Goal: Information Seeking & Learning: Learn about a topic

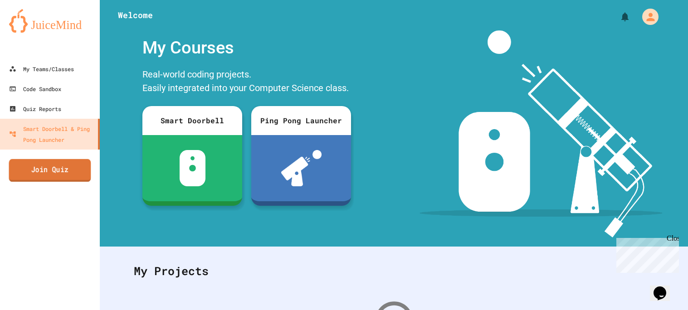
click at [68, 176] on link "Join Quiz" at bounding box center [50, 170] width 82 height 23
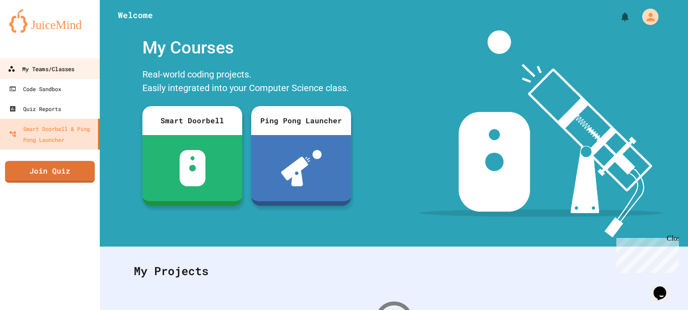
click at [88, 69] on link "My Teams/Classes" at bounding box center [50, 68] width 103 height 20
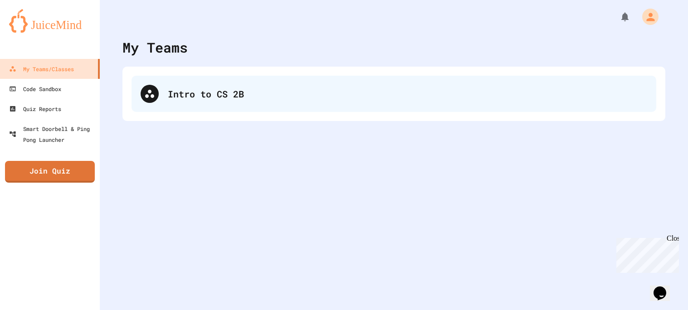
click at [234, 95] on div "Intro to CS 2B" at bounding box center [407, 94] width 479 height 14
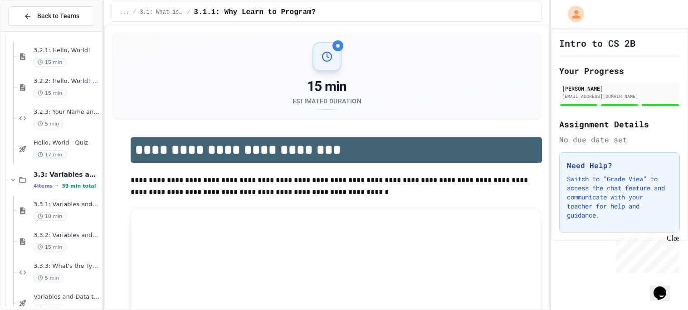
scroll to position [264, 0]
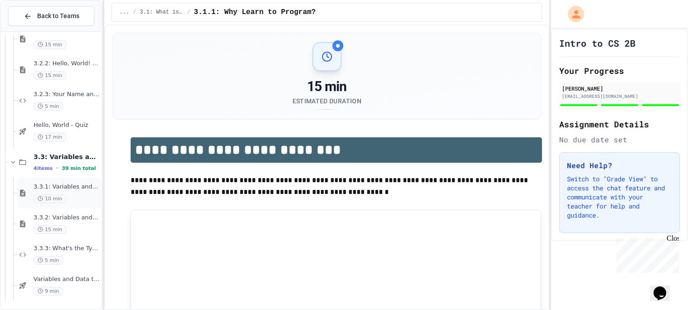
click at [76, 179] on div "3.3.1: Variables and Data Types 10 min" at bounding box center [59, 193] width 84 height 31
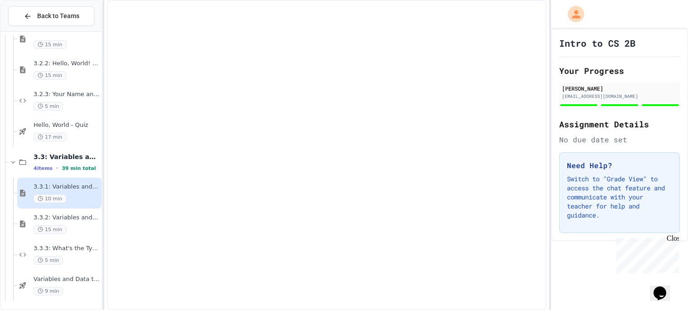
scroll to position [253, 0]
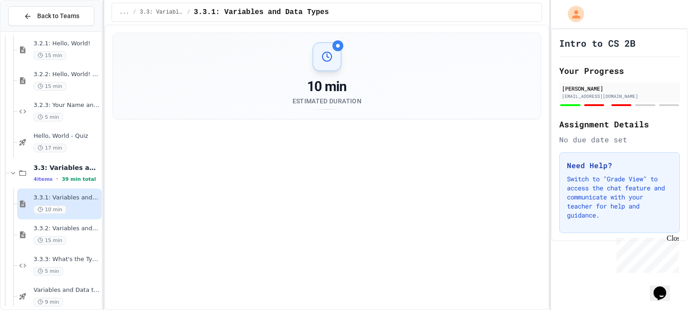
click at [76, 171] on span "3.3: Variables and Data Types" at bounding box center [67, 168] width 66 height 8
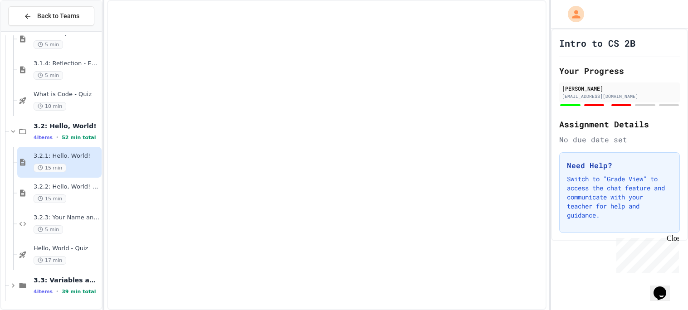
scroll to position [130, 0]
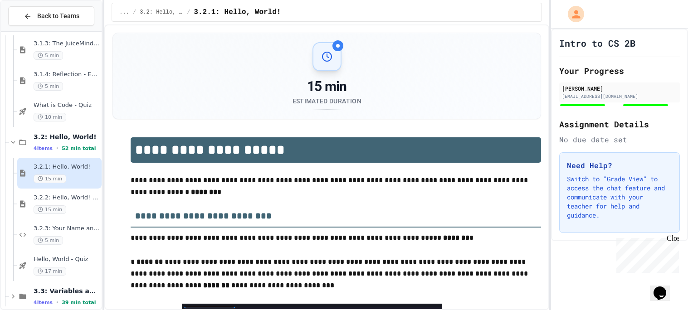
click at [78, 173] on div "3.2.1: Hello, World! 15 min" at bounding box center [67, 173] width 66 height 20
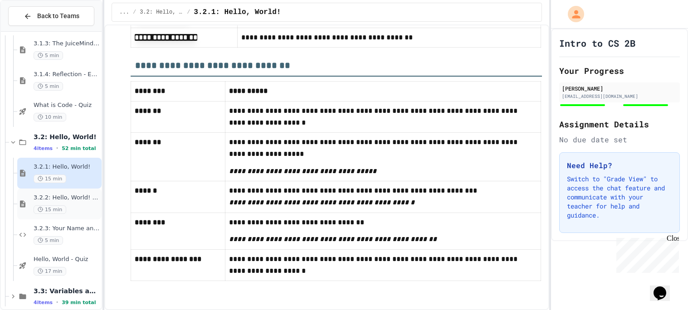
scroll to position [141, 0]
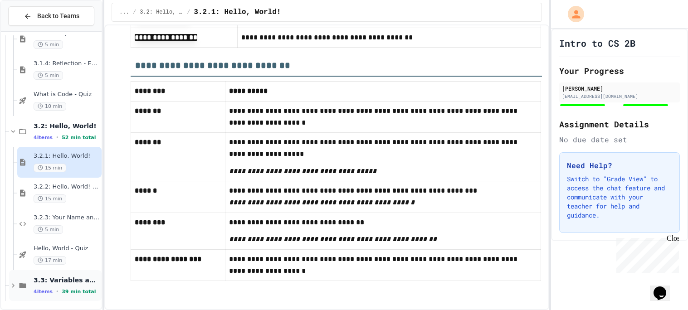
click at [64, 292] on span "39 min total" at bounding box center [79, 292] width 34 height 6
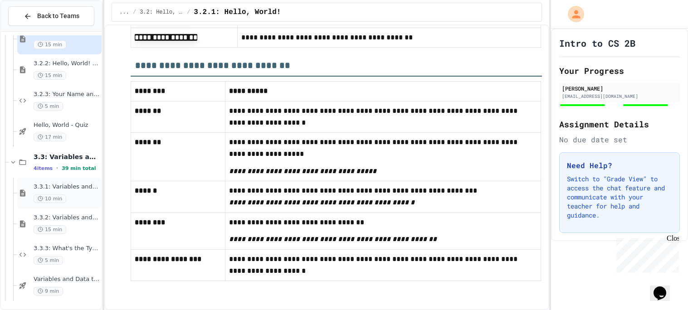
click at [73, 195] on div "10 min" at bounding box center [67, 199] width 66 height 9
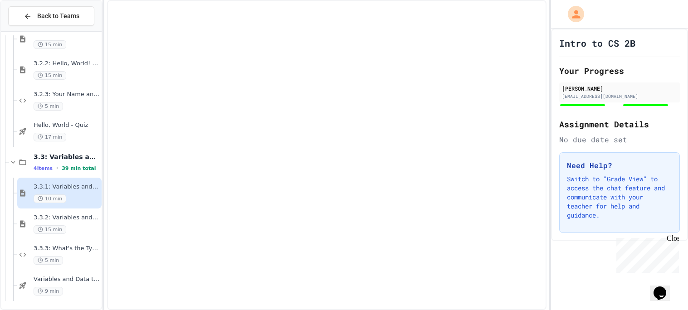
scroll to position [253, 0]
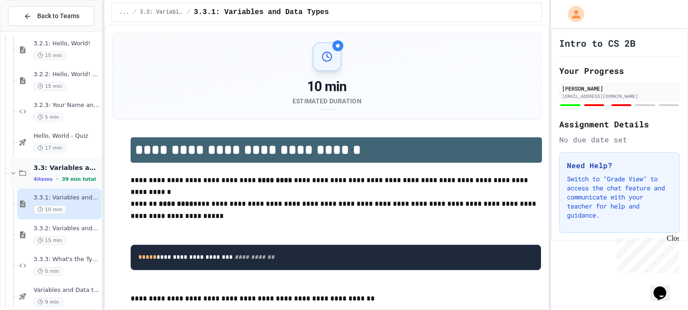
click at [69, 173] on div "3.3: Variables and Data Types 4 items • 39 min total" at bounding box center [67, 173] width 66 height 19
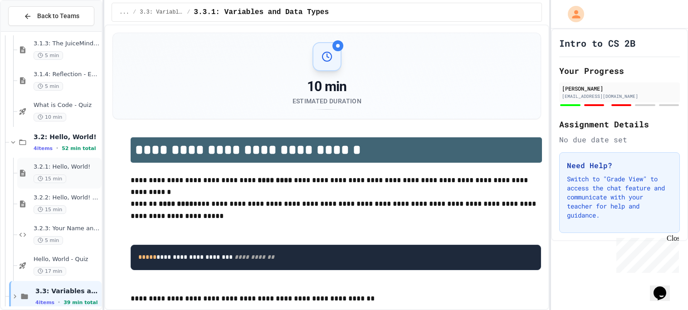
scroll to position [141, 0]
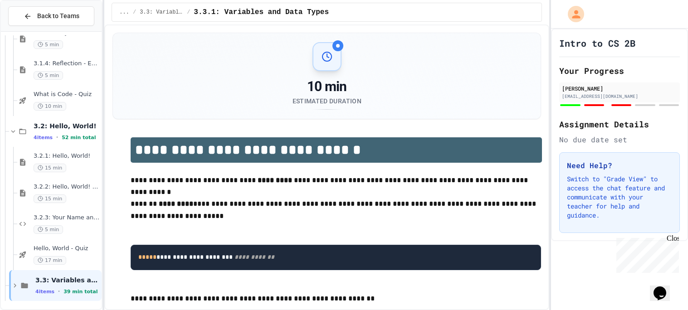
click at [36, 301] on div "3.1.2: What is Code? 10 min 3.1.3: The JuiceMind IDE 5 min 3.1.4: Reflection - …" at bounding box center [51, 101] width 101 height 412
click at [17, 291] on div "3.3: Variables and Data Types 4 items • 39 min total" at bounding box center [55, 285] width 93 height 31
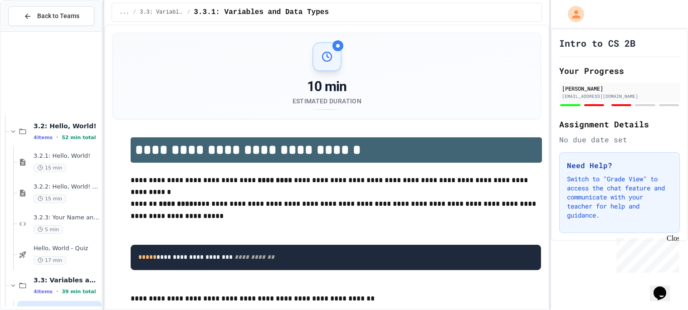
scroll to position [264, 0]
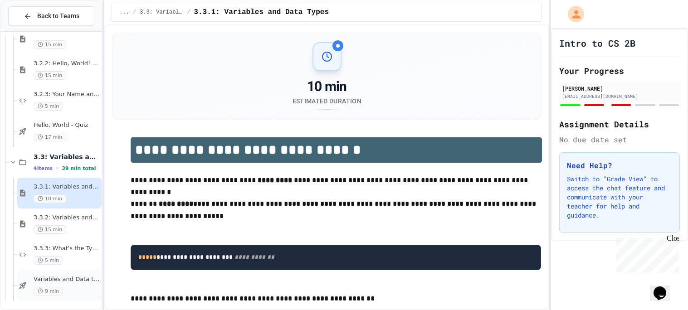
click at [62, 273] on div "Variables and Data types - quiz 9 min" at bounding box center [59, 285] width 84 height 31
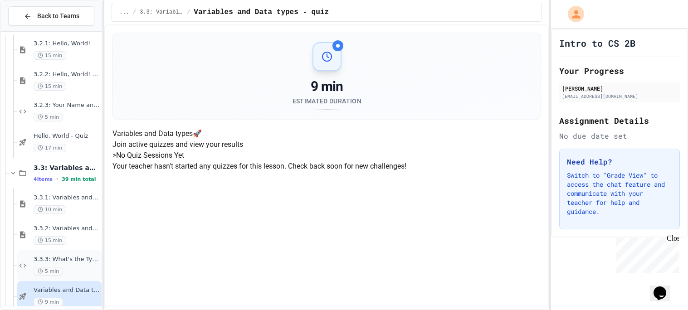
click at [81, 269] on div "5 min" at bounding box center [67, 271] width 66 height 9
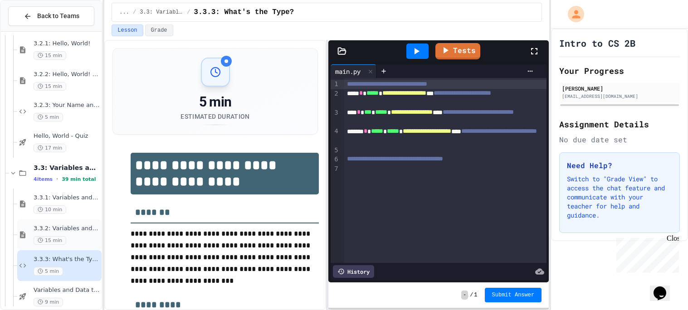
click at [76, 229] on span "3.3.2: Variables and Data Types - Review" at bounding box center [67, 229] width 66 height 8
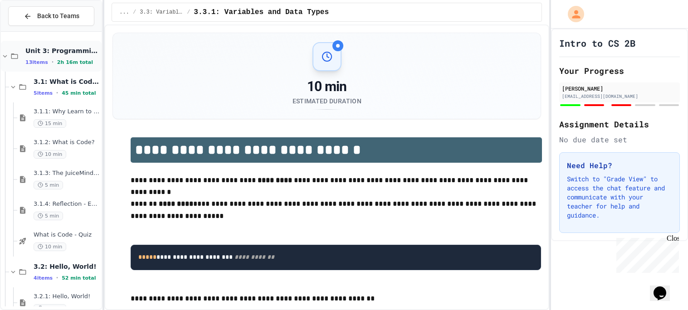
click at [74, 62] on span "2h 16m total" at bounding box center [75, 62] width 36 height 6
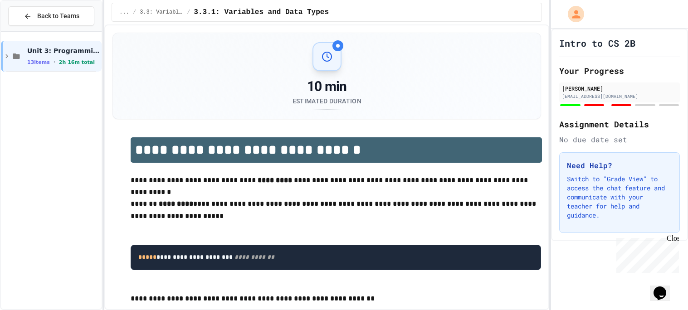
click at [74, 62] on span "2h 16m total" at bounding box center [77, 62] width 36 height 6
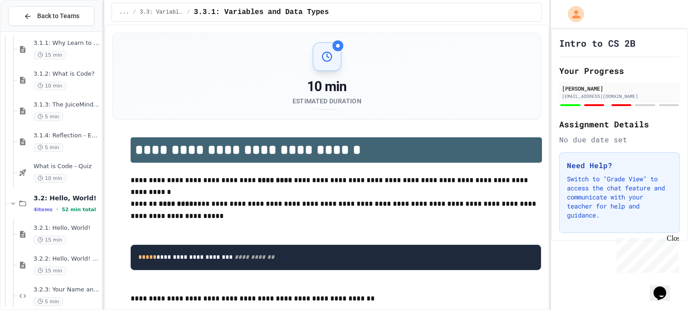
scroll to position [264, 0]
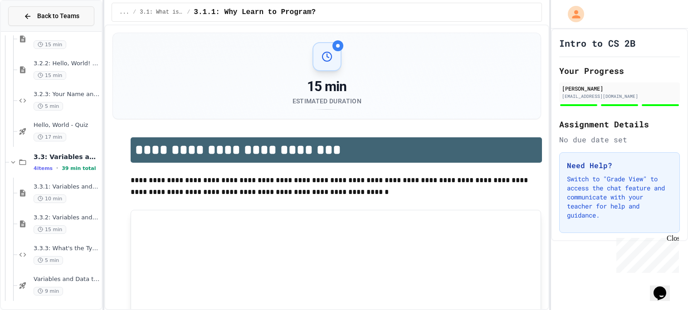
click at [38, 15] on span "Back to Teams" at bounding box center [58, 16] width 42 height 10
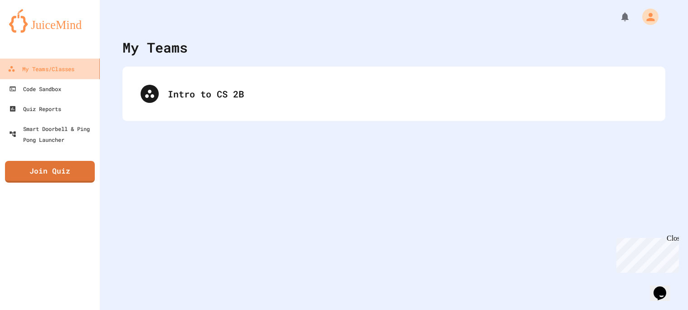
click at [85, 75] on link "My Teams/Classes" at bounding box center [50, 68] width 103 height 20
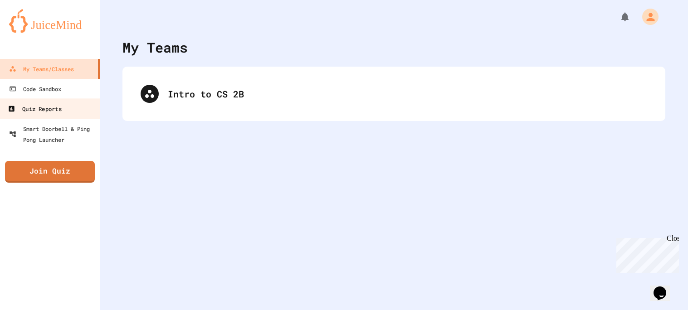
click at [72, 102] on link "Quiz Reports" at bounding box center [50, 108] width 103 height 20
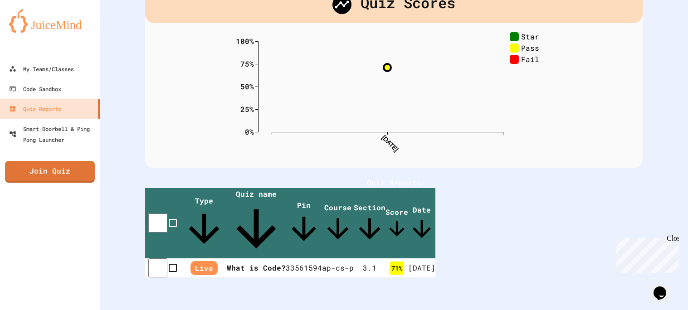
scroll to position [61, 0]
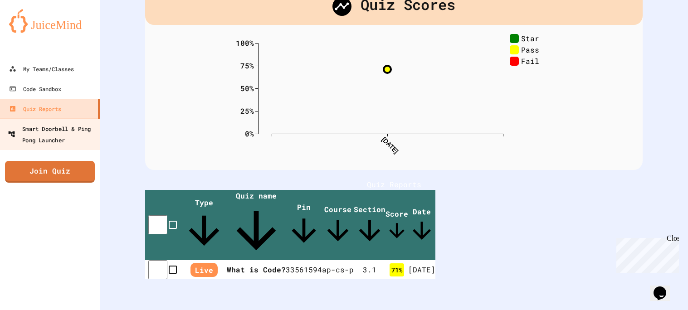
click at [93, 120] on link "Smart Doorbell & Ping Pong Launcher" at bounding box center [50, 134] width 103 height 32
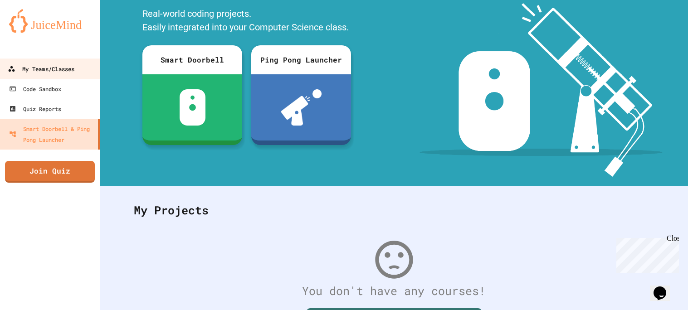
click at [77, 67] on link "My Teams/Classes" at bounding box center [50, 68] width 103 height 20
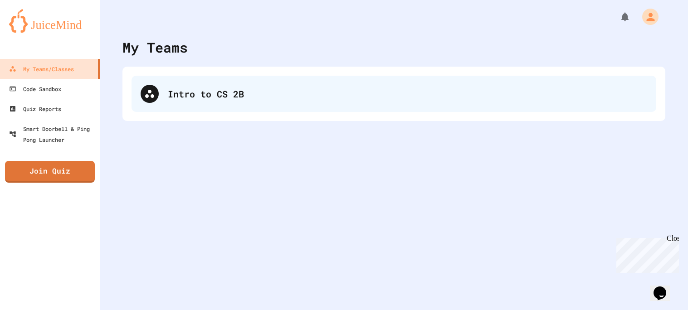
click at [160, 85] on div "Intro to CS 2B" at bounding box center [394, 94] width 525 height 36
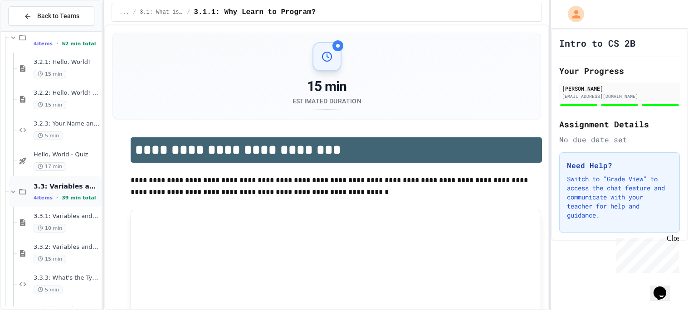
scroll to position [234, 0]
click at [72, 165] on div "17 min" at bounding box center [67, 167] width 66 height 9
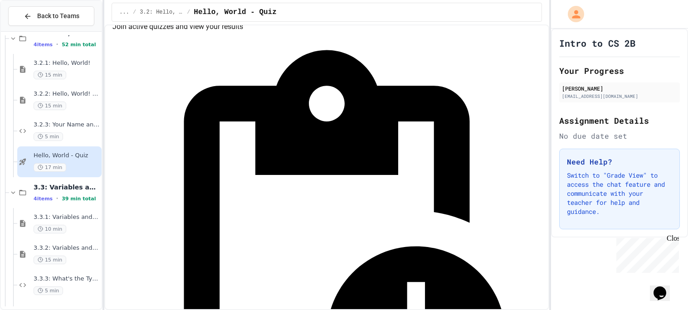
scroll to position [119, 0]
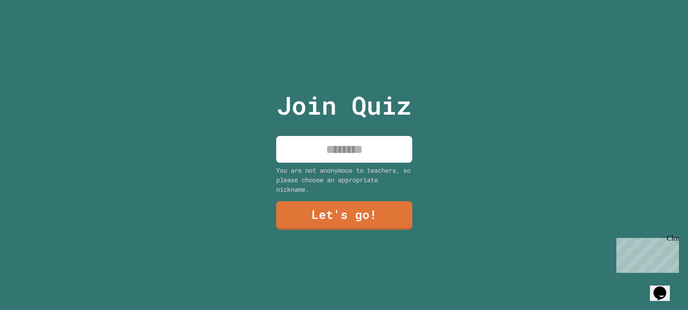
click at [388, 161] on input at bounding box center [344, 149] width 136 height 27
type input "*****"
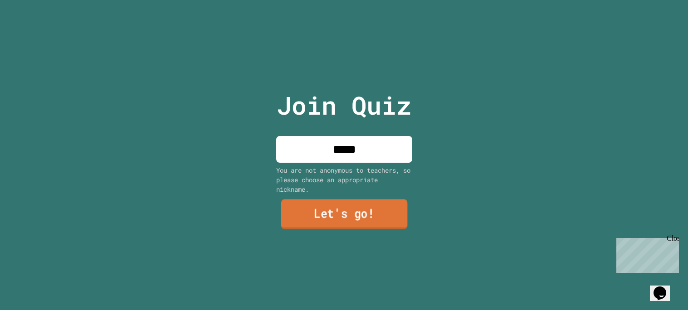
click at [374, 224] on link "Let's go!" at bounding box center [344, 214] width 127 height 30
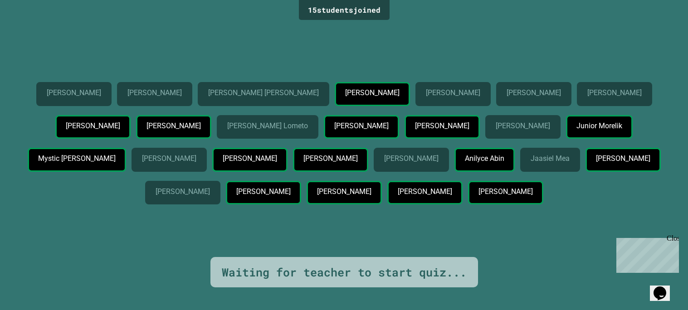
click at [673, 239] on div "Close" at bounding box center [672, 239] width 11 height 11
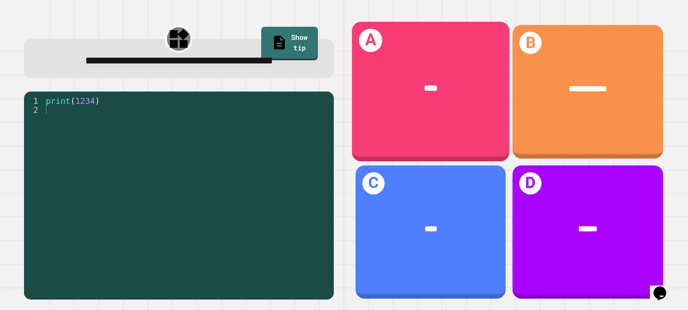
click at [464, 114] on div "A ****" at bounding box center [430, 92] width 158 height 140
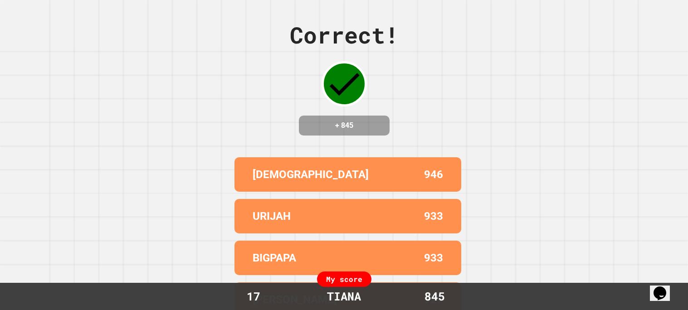
click at [375, 147] on div "Correct! + 845 KHRISTIAN 946 URIJAH 933 BIGPAPA 933 [PERSON_NAME] 927 [PERSON_N…" at bounding box center [344, 155] width 688 height 310
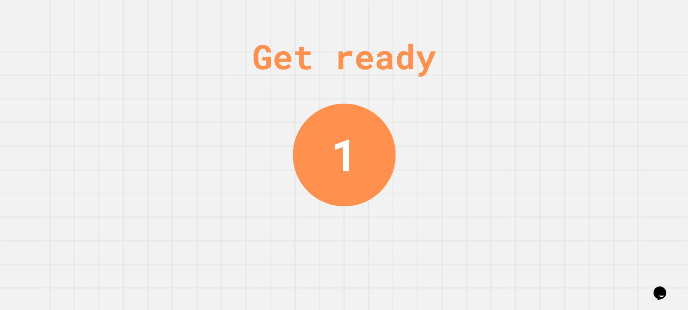
click at [375, 147] on div "1" at bounding box center [343, 155] width 103 height 103
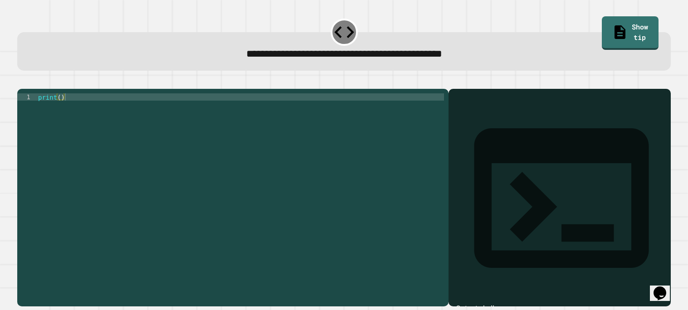
click at [293, 115] on div "print ( )" at bounding box center [240, 194] width 408 height 203
type textarea "**********"
click at [22, 81] on icon "button" at bounding box center [22, 81] width 0 height 0
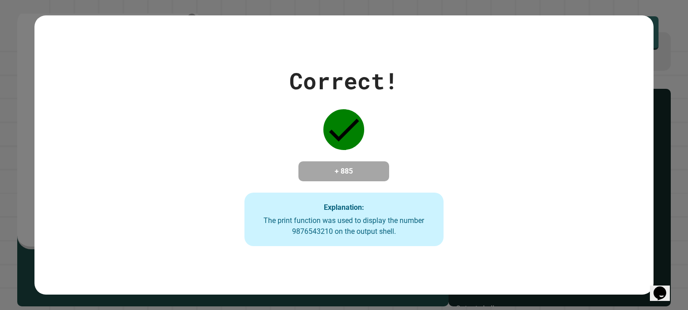
click at [660, 290] on icon "Chat widget" at bounding box center [659, 294] width 13 height 14
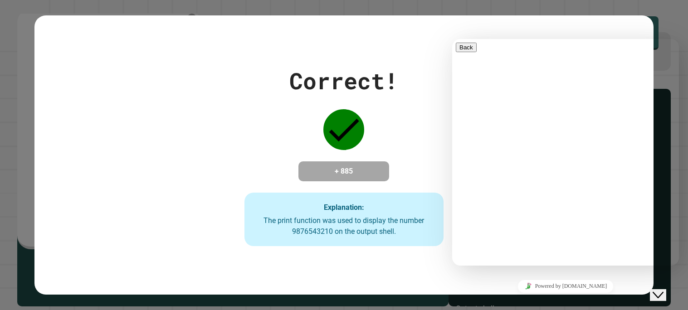
click at [660, 290] on icon "Close Chat This icon closes the chat window." at bounding box center [658, 295] width 11 height 11
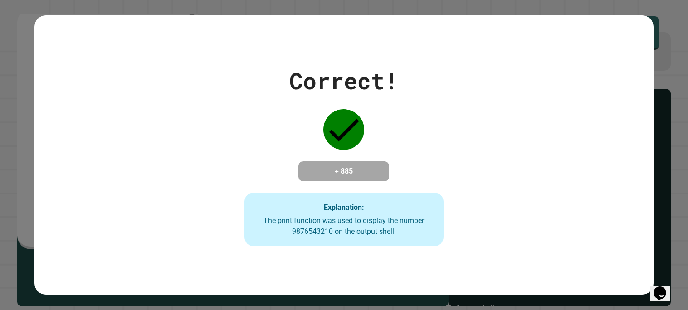
click at [660, 290] on icon "Chat widget" at bounding box center [659, 294] width 13 height 14
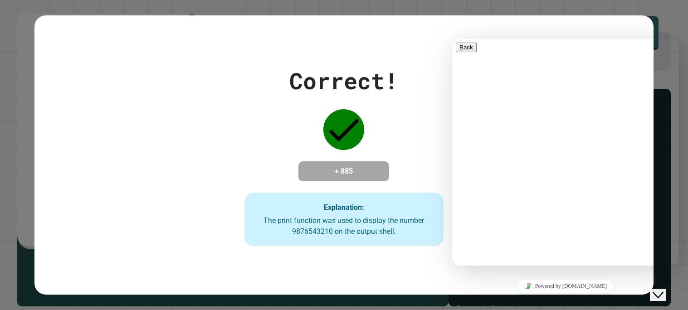
click at [663, 290] on div "Close Chat This icon closes the chat window." at bounding box center [658, 295] width 11 height 11
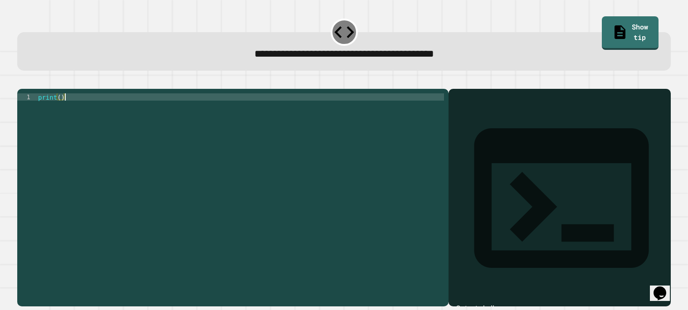
click at [349, 110] on div "print ( )" at bounding box center [240, 194] width 408 height 203
type textarea "**********"
click at [22, 81] on icon "button" at bounding box center [22, 81] width 0 height 0
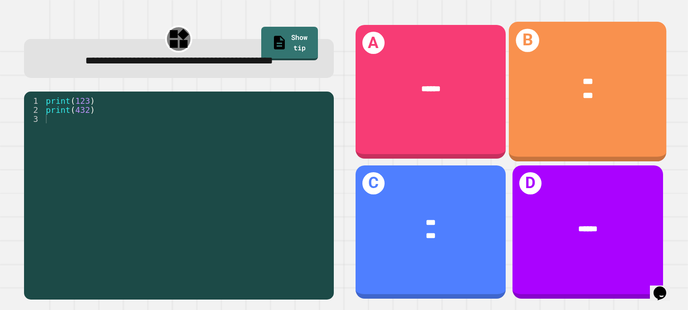
click at [562, 106] on div "*** ***" at bounding box center [588, 89] width 158 height 63
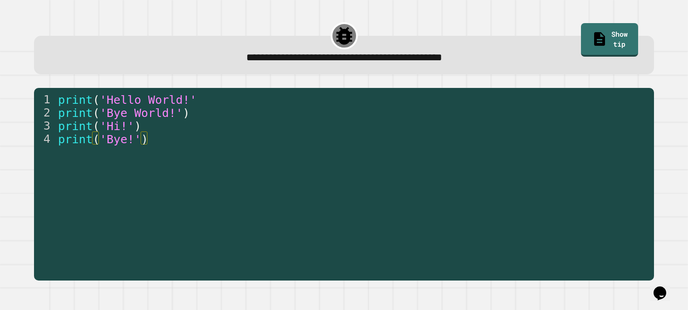
click at [241, 171] on div "print ( 'Hello World!' print ( 'Bye World!' ) print ( 'Hi!' ) print ( 'Bye!' )" at bounding box center [352, 191] width 593 height 197
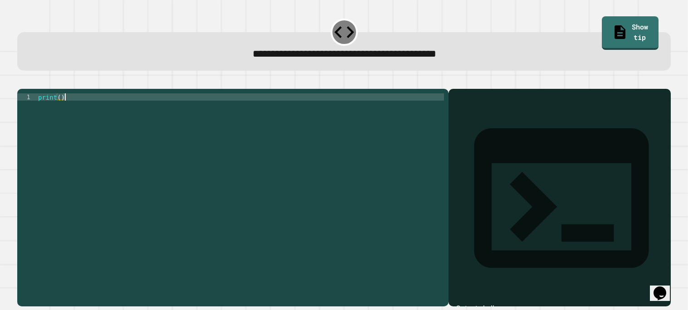
click at [297, 115] on div "print ( )" at bounding box center [240, 194] width 408 height 203
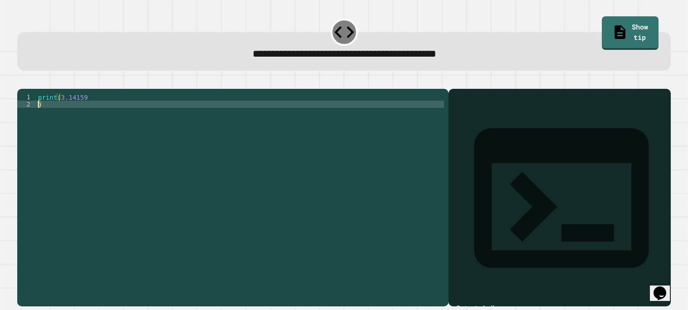
scroll to position [0, 0]
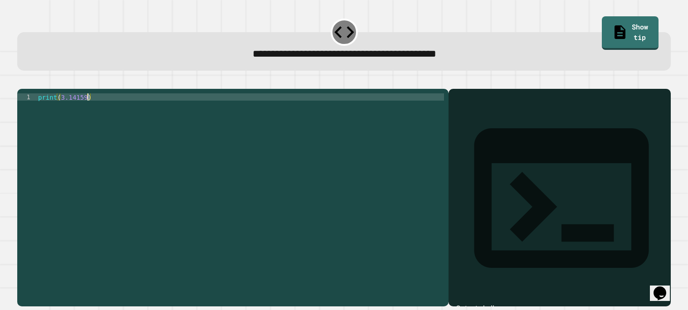
type textarea "**********"
click at [22, 81] on icon "button" at bounding box center [22, 81] width 0 height 0
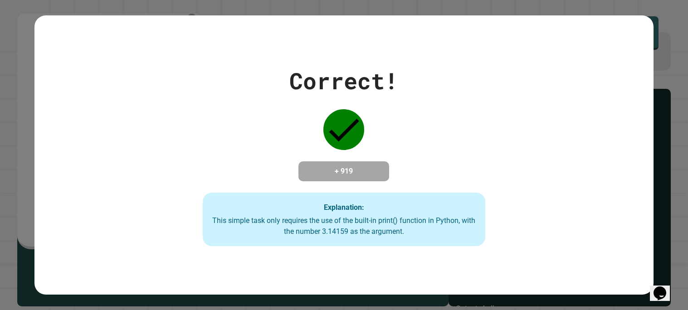
click at [30, 83] on div "Correct! + 919 Explanation: This simple task only requires the use of the built…" at bounding box center [344, 155] width 688 height 310
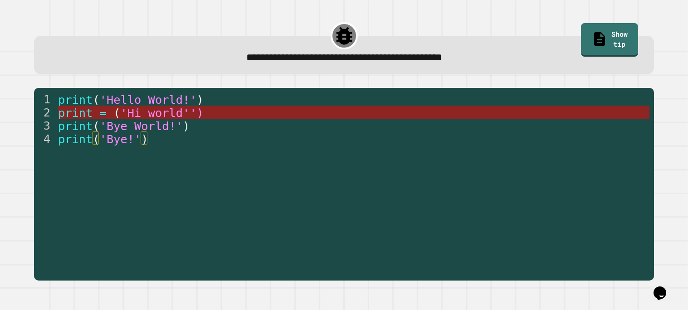
click at [134, 114] on span "'Hi world'')" at bounding box center [162, 113] width 83 height 14
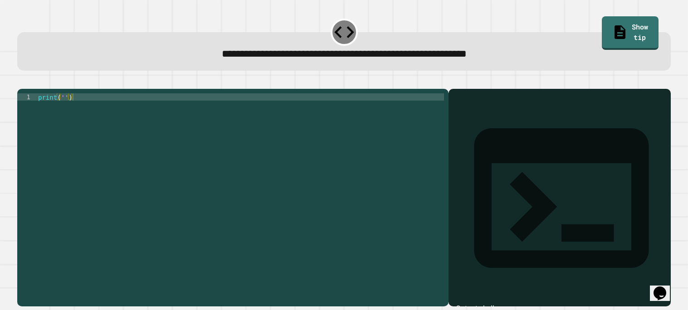
click at [67, 111] on div "print ( '' )" at bounding box center [240, 194] width 408 height 203
click at [22, 81] on button "button" at bounding box center [22, 81] width 0 height 0
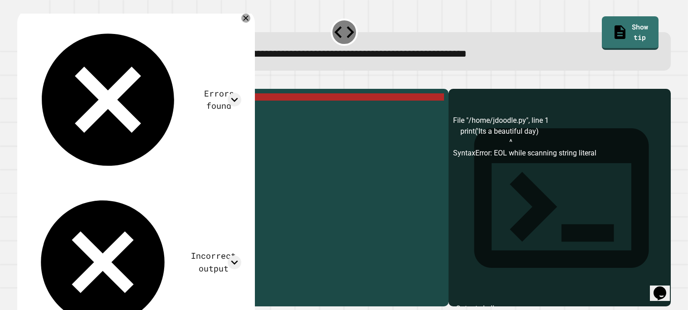
click at [97, 106] on div "print ( 'Its a beautiful day)" at bounding box center [240, 194] width 408 height 203
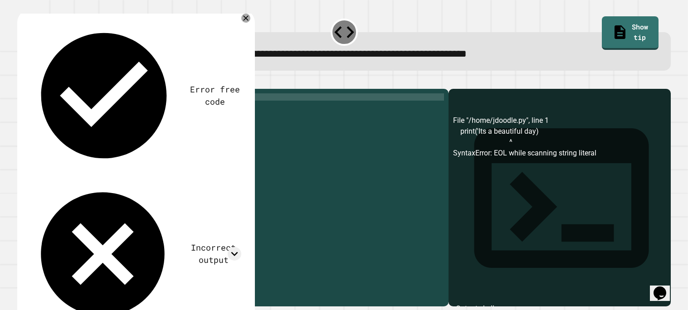
click at [126, 113] on div "print ( 'It' s a beautiful day )" at bounding box center [240, 194] width 408 height 203
click at [137, 110] on div "print ( 'It' s a beautiful day )" at bounding box center [240, 194] width 408 height 203
click at [219, 112] on div "print ( 'It' s a beautiful day ')" at bounding box center [240, 194] width 408 height 203
click at [22, 81] on icon "button" at bounding box center [22, 81] width 0 height 0
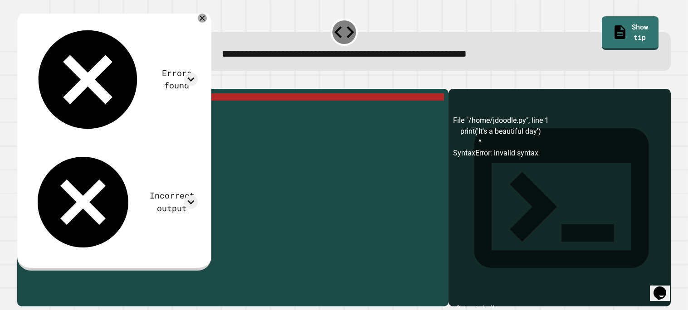
click at [157, 109] on div "print ( 'It' s a beautiful day ')" at bounding box center [240, 194] width 408 height 203
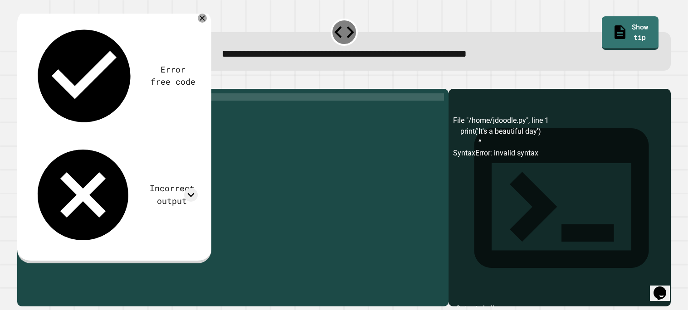
scroll to position [0, 6]
click at [197, 188] on icon at bounding box center [191, 195] width 14 height 14
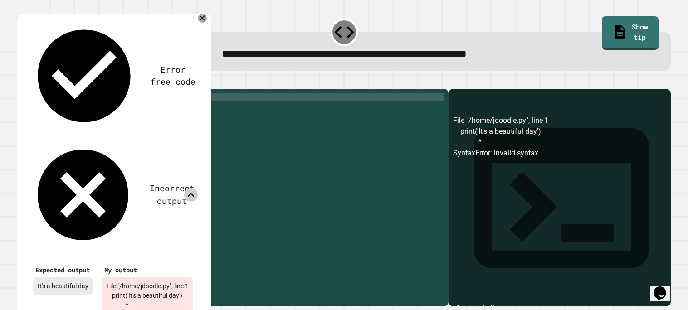
click at [195, 193] on icon at bounding box center [191, 195] width 7 height 4
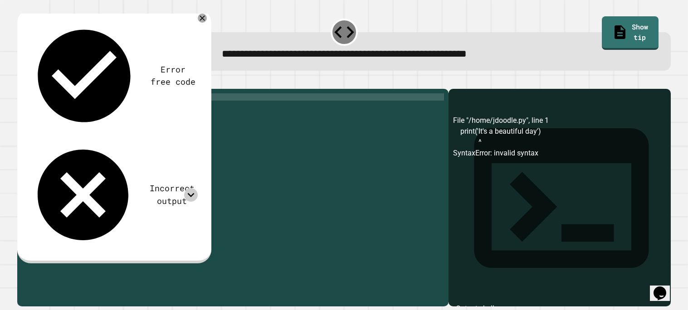
click at [197, 188] on icon at bounding box center [191, 195] width 14 height 14
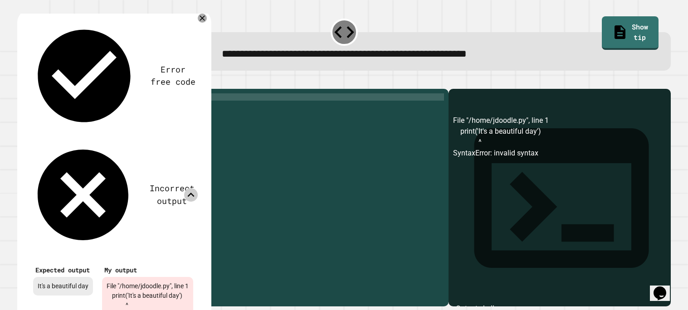
click at [195, 188] on icon at bounding box center [191, 195] width 14 height 14
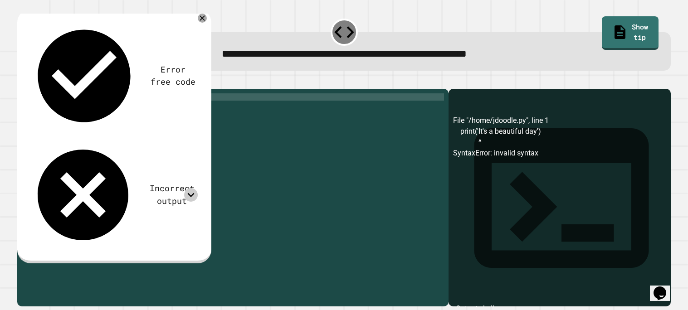
click at [82, 114] on div "print ( 'It' s a beautiful day ')" at bounding box center [240, 194] width 408 height 203
type textarea "**********"
click at [30, 88] on icon "button" at bounding box center [27, 86] width 5 height 6
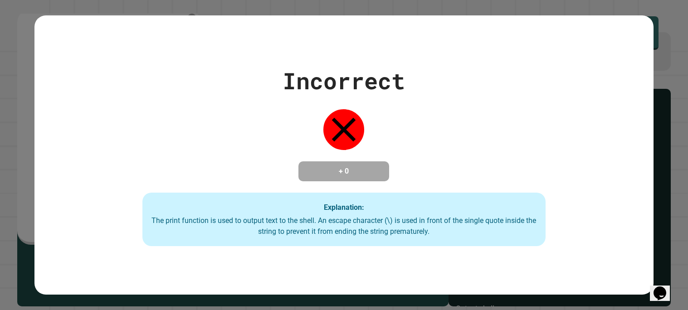
click at [213, 141] on div "Incorrect + 0 Explanation: The print function is used to output text to the she…" at bounding box center [344, 155] width 576 height 182
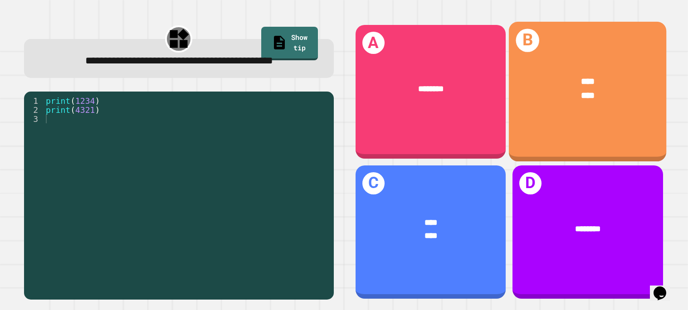
click at [531, 107] on div "**** ****" at bounding box center [588, 89] width 158 height 63
